Goal: Task Accomplishment & Management: Use online tool/utility

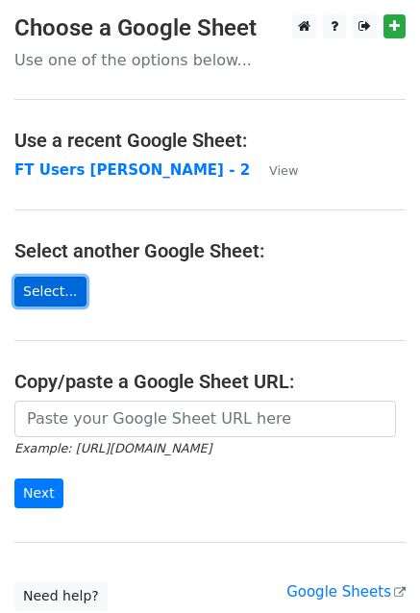
click at [54, 294] on link "Select..." at bounding box center [50, 292] width 72 height 30
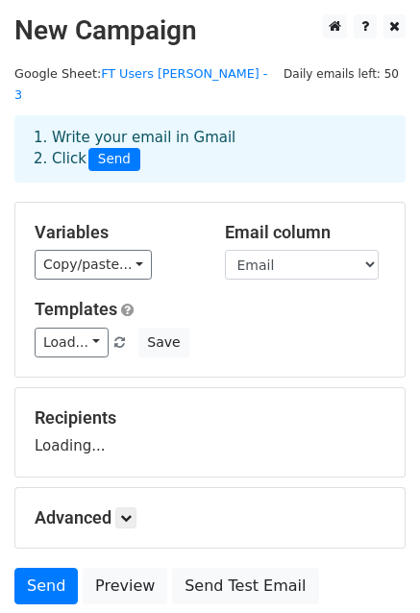
scroll to position [96, 0]
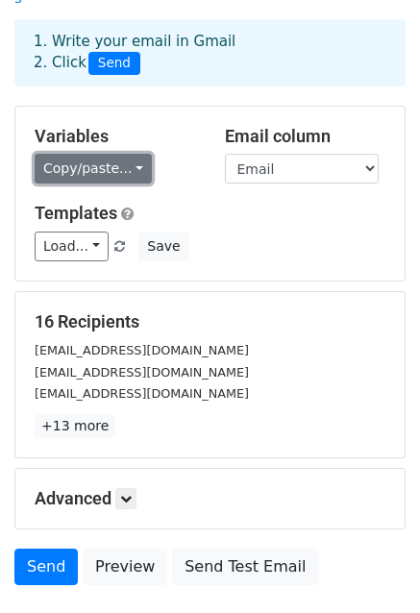
click at [92, 154] on link "Copy/paste..." at bounding box center [93, 169] width 117 height 30
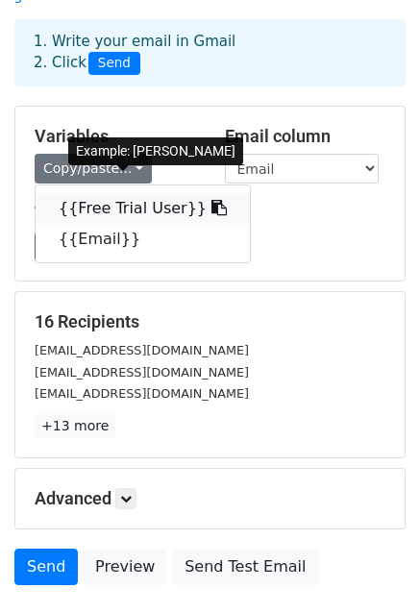
click at [115, 193] on link "{{Free Trial User}}" at bounding box center [143, 208] width 214 height 31
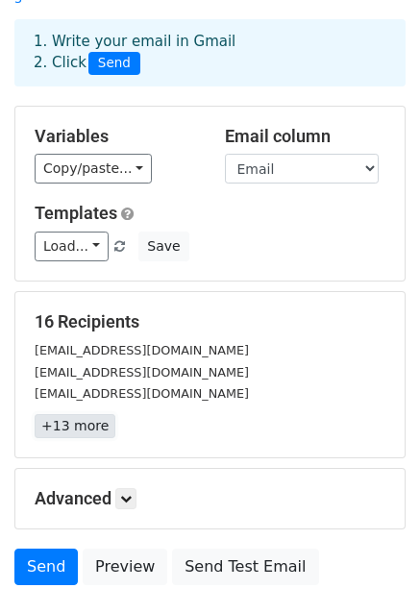
click at [75, 414] on link "+13 more" at bounding box center [75, 426] width 81 height 24
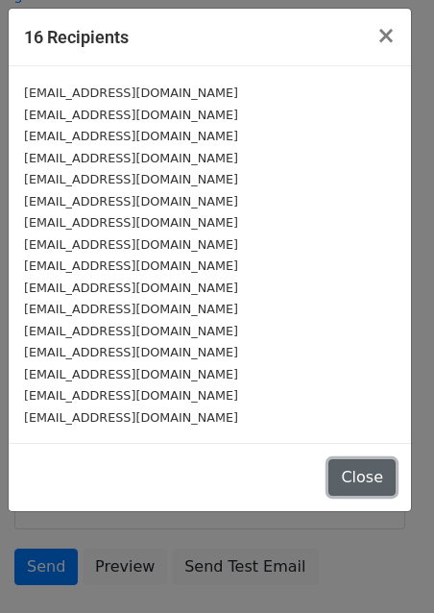
click at [346, 469] on button "Close" at bounding box center [361, 477] width 67 height 36
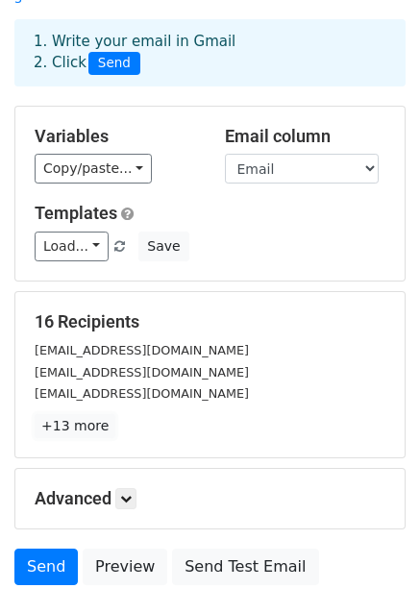
scroll to position [207, 0]
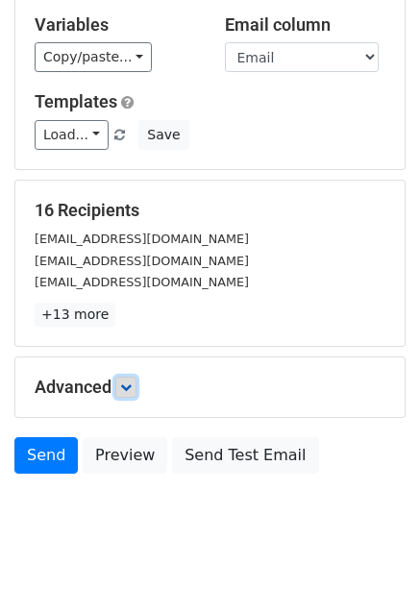
click at [130, 381] on icon at bounding box center [126, 387] width 12 height 12
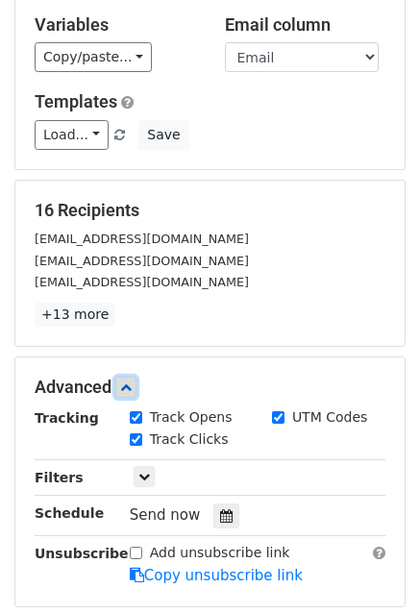
scroll to position [304, 0]
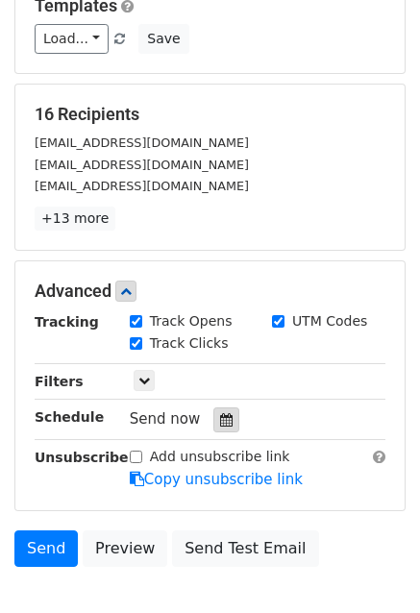
click at [220, 413] on icon at bounding box center [226, 419] width 12 height 13
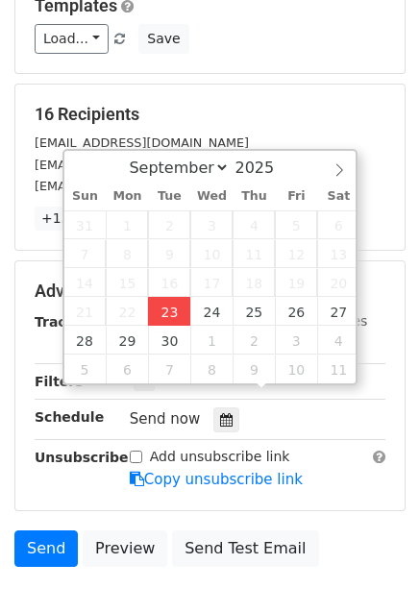
type input "[DATE] 13:07"
type input "01"
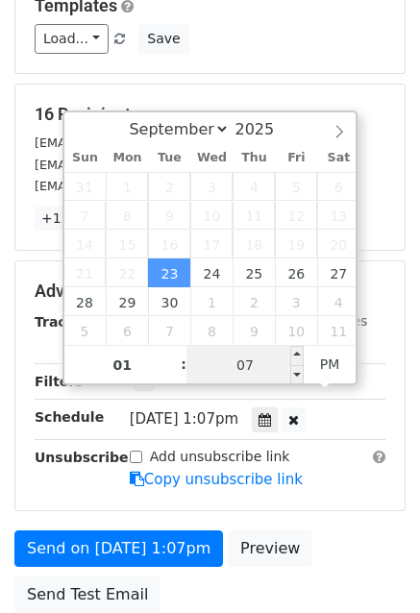
click at [231, 363] on input "07" at bounding box center [244, 365] width 117 height 38
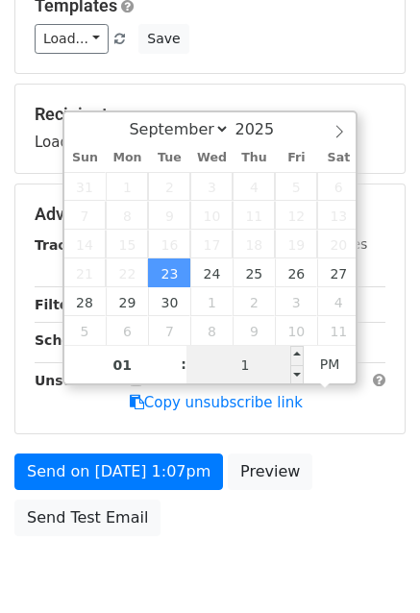
type input "15"
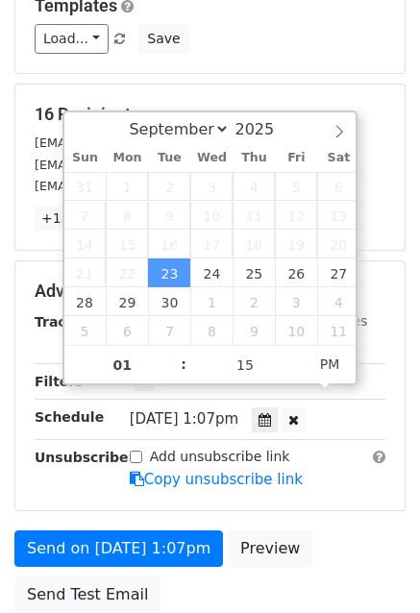
type input "[DATE] 13:15"
click at [335, 448] on div "Add unsubscribe link Copy unsubscribe link" at bounding box center [257, 469] width 284 height 44
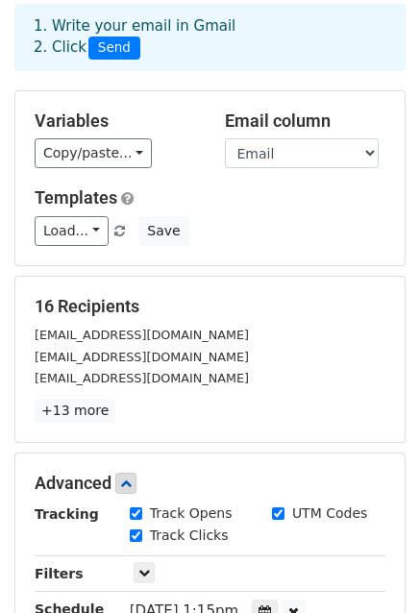
scroll to position [15, 0]
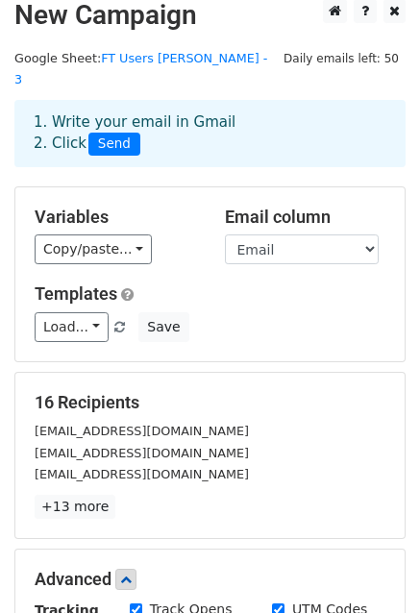
click at [126, 392] on h5 "16 Recipients" at bounding box center [210, 402] width 351 height 21
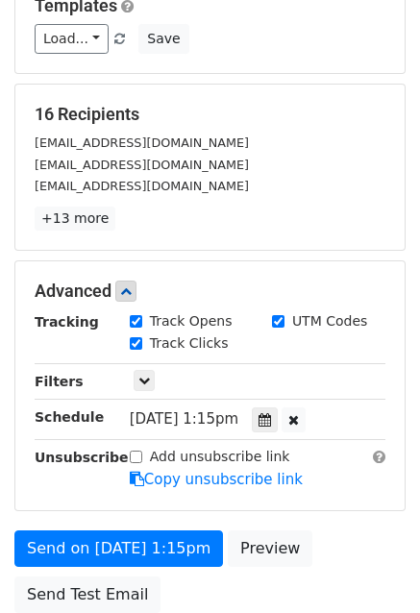
scroll to position [400, 0]
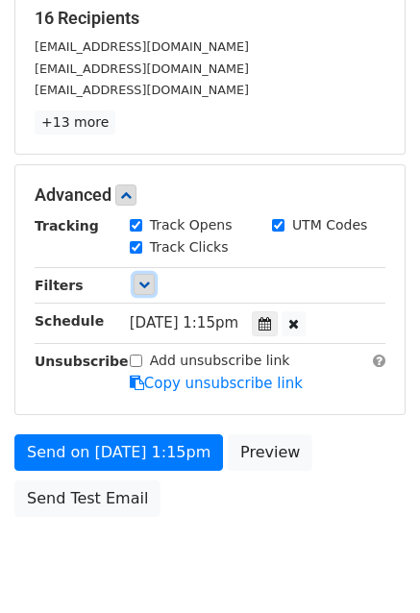
click at [149, 279] on icon at bounding box center [144, 285] width 12 height 12
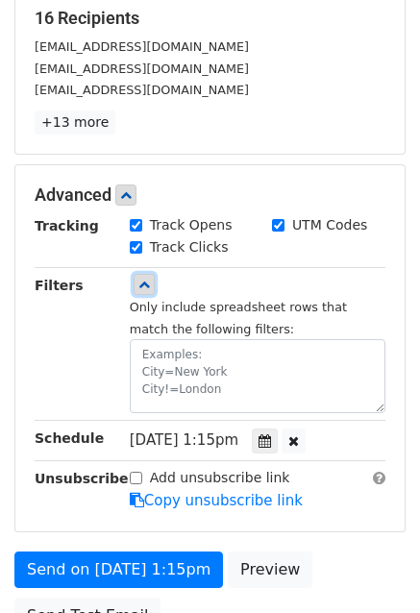
click at [149, 279] on icon at bounding box center [144, 285] width 12 height 12
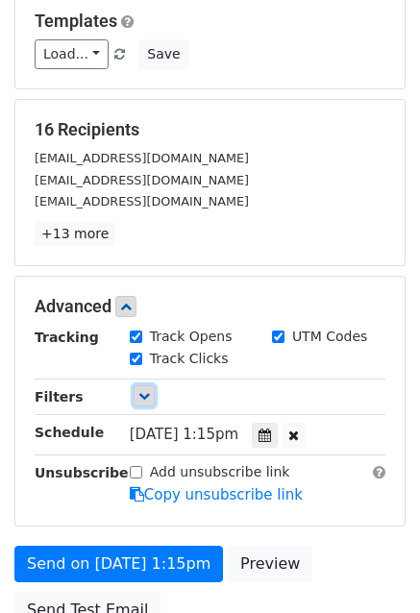
scroll to position [442, 0]
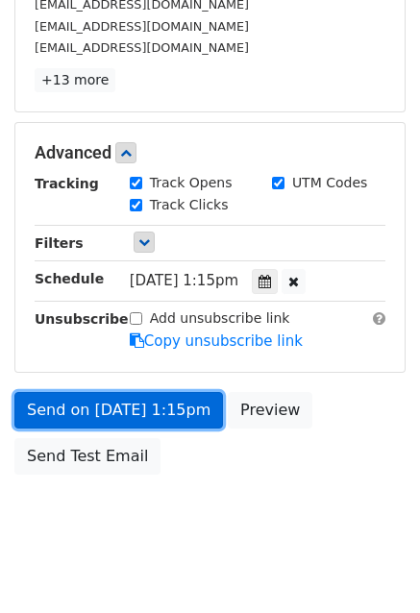
click at [113, 392] on link "Send on [DATE] 1:15pm" at bounding box center [118, 410] width 208 height 36
